Goal: Task Accomplishment & Management: Use online tool/utility

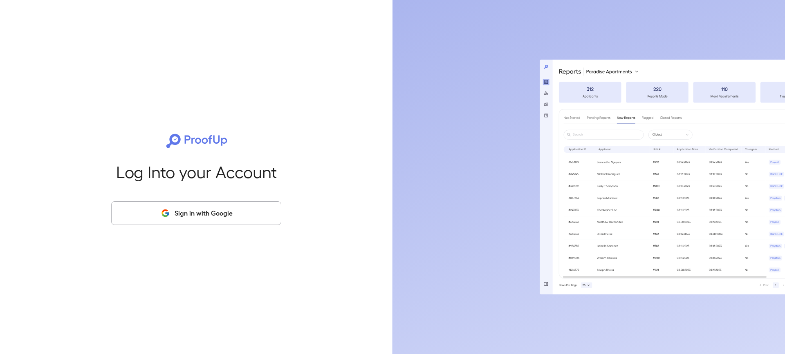
drag, startPoint x: 202, startPoint y: 210, endPoint x: 193, endPoint y: 201, distance: 12.7
click at [203, 209] on button "Sign in with Google" at bounding box center [196, 213] width 170 height 24
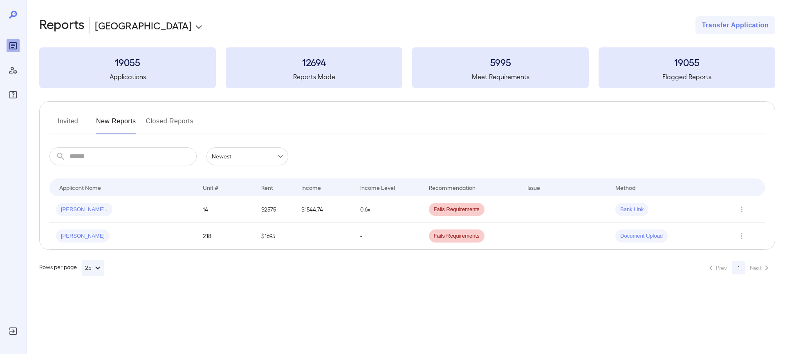
click at [71, 121] on button "Invited" at bounding box center [67, 125] width 37 height 20
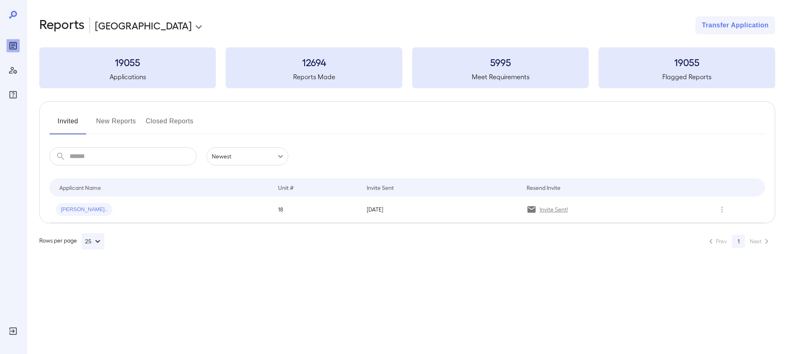
click at [117, 122] on button "New Reports" at bounding box center [116, 125] width 40 height 20
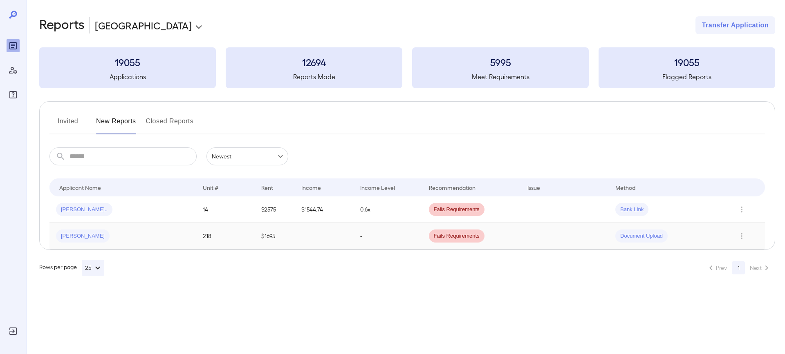
click at [135, 233] on div "[PERSON_NAME]" at bounding box center [123, 236] width 134 height 13
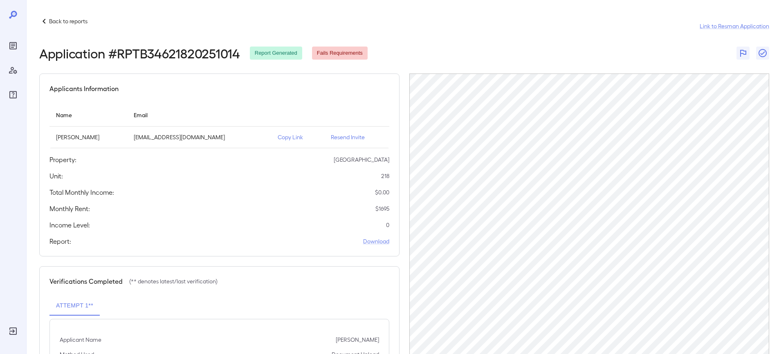
click at [501, 27] on div "Back to reports Link to Resman Application" at bounding box center [404, 26] width 730 height 20
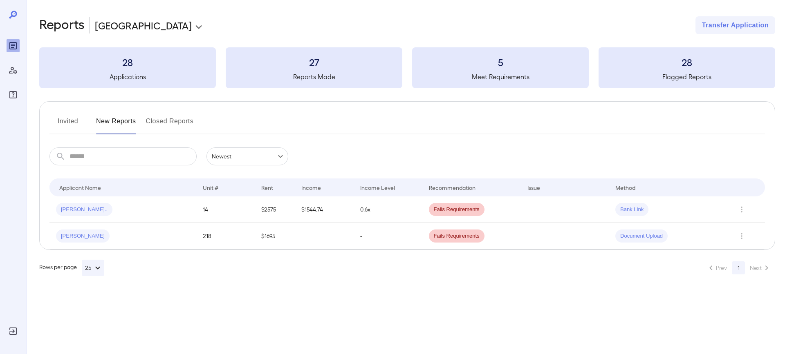
click at [68, 116] on button "Invited" at bounding box center [67, 125] width 37 height 20
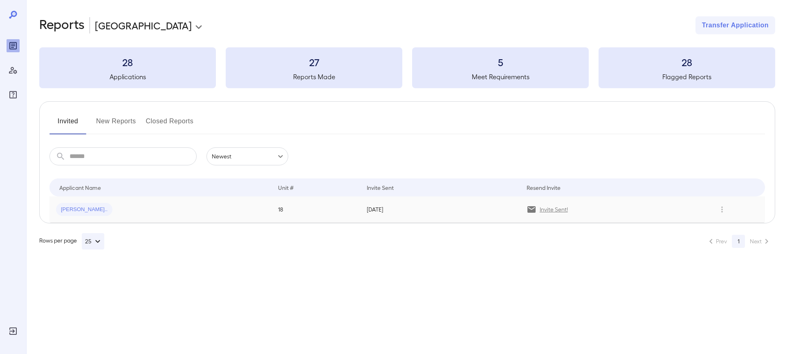
click at [168, 204] on div "[PERSON_NAME].." at bounding box center [160, 209] width 209 height 13
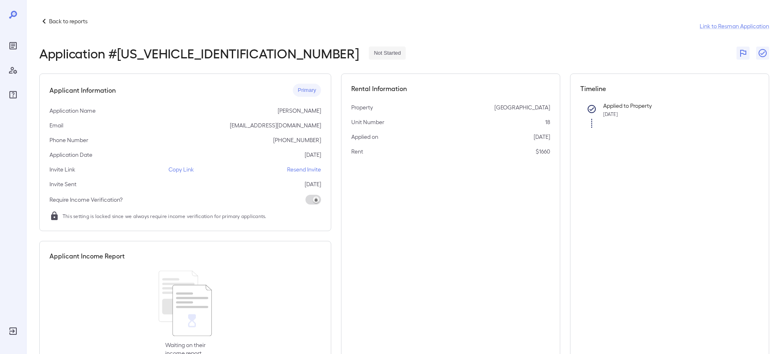
click at [295, 168] on p "Resend Invite" at bounding box center [304, 170] width 34 height 8
click at [74, 19] on p "Back to reports" at bounding box center [68, 21] width 38 height 8
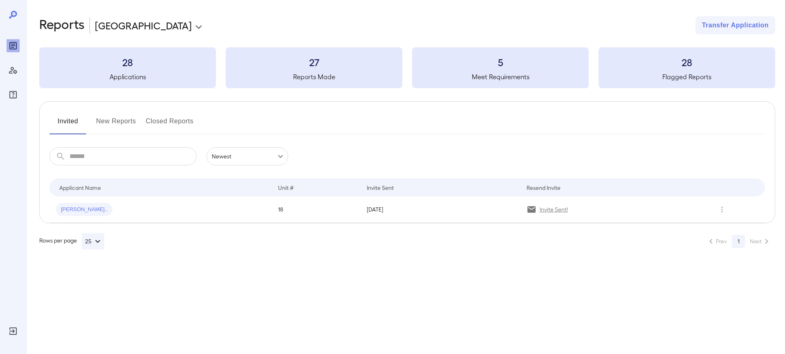
click at [117, 122] on button "New Reports" at bounding box center [116, 125] width 40 height 20
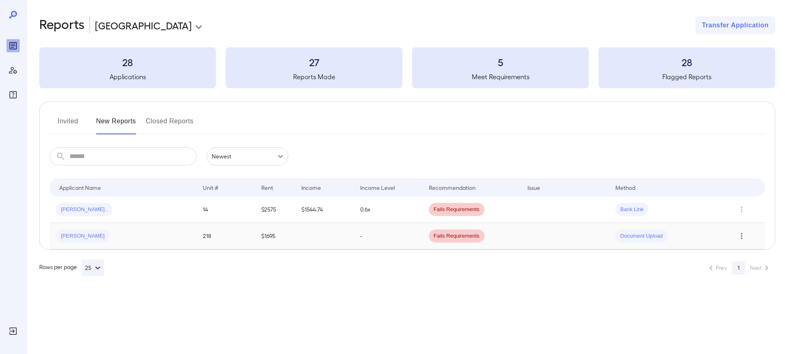
click at [741, 235] on icon "Row Actions" at bounding box center [741, 236] width 9 height 10
click at [743, 291] on li "Close Report" at bounding box center [746, 291] width 65 height 13
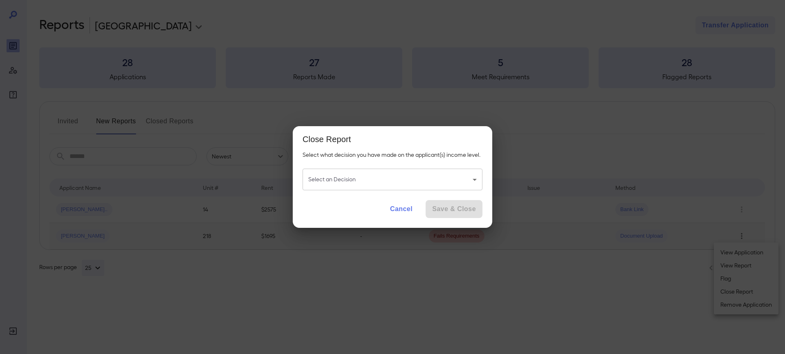
click at [462, 178] on body "**********" at bounding box center [392, 177] width 785 height 354
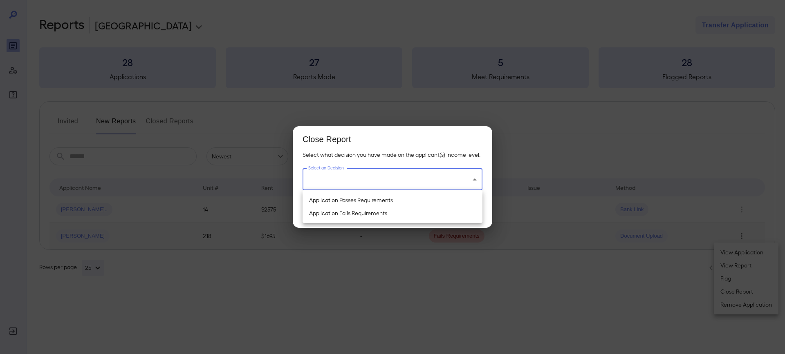
click at [383, 201] on li "Application Passes Requirements" at bounding box center [392, 200] width 180 height 13
type input "**********"
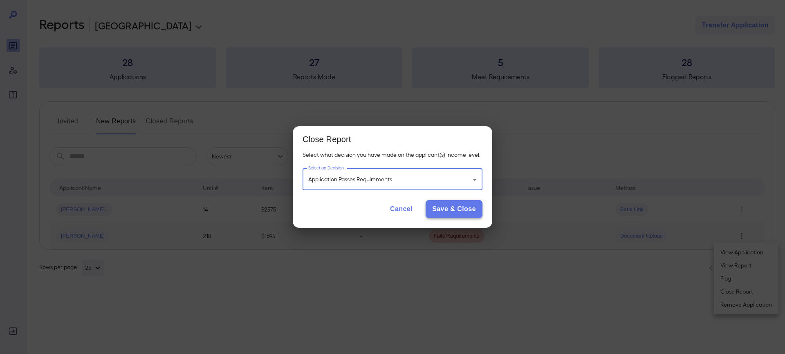
click at [471, 210] on button "Save & Close" at bounding box center [453, 209] width 57 height 18
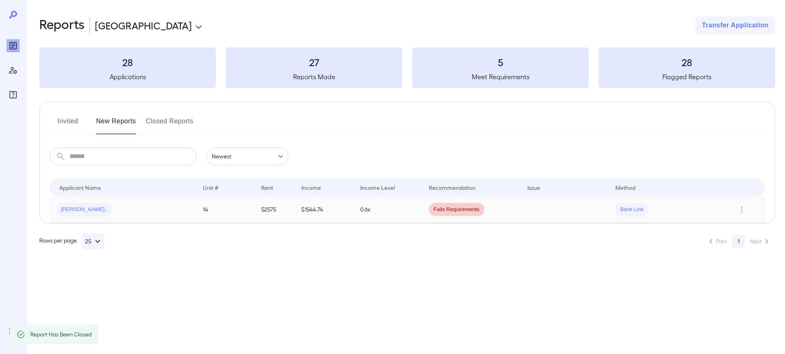
click at [151, 209] on div "[PERSON_NAME].." at bounding box center [123, 209] width 134 height 13
click at [743, 208] on icon "Row Actions" at bounding box center [741, 210] width 9 height 10
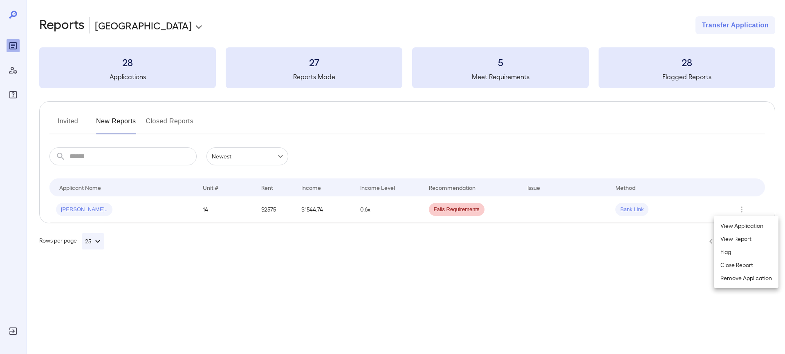
click at [747, 264] on li "Close Report" at bounding box center [746, 265] width 65 height 13
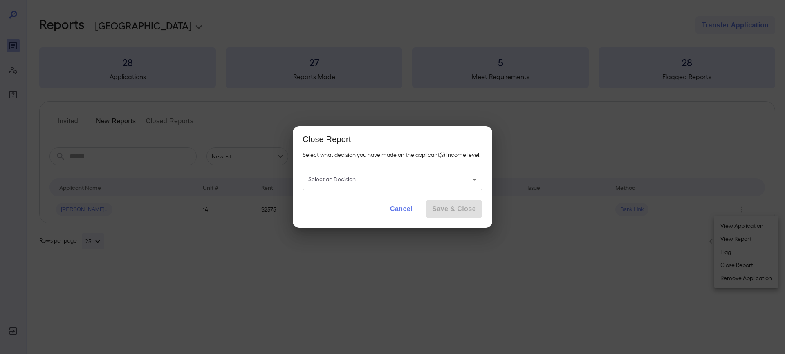
click at [428, 172] on body "**********" at bounding box center [392, 177] width 785 height 354
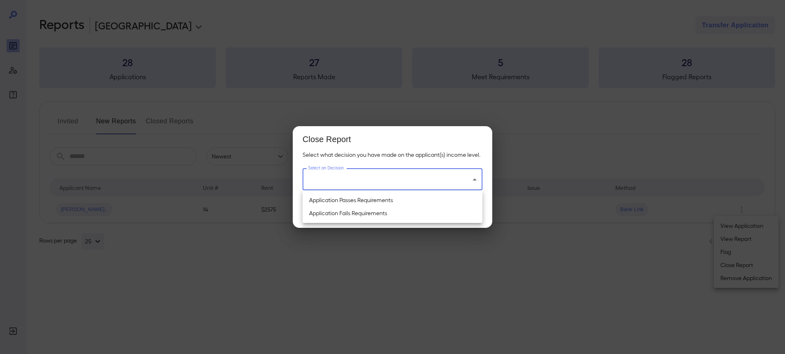
click at [351, 202] on li "Application Passes Requirements" at bounding box center [392, 200] width 180 height 13
type input "**********"
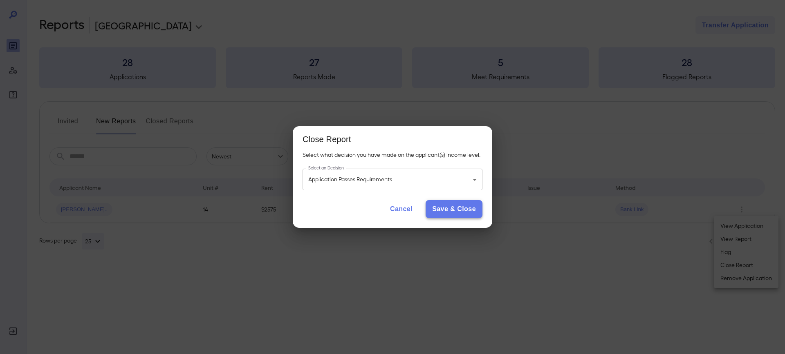
click at [432, 208] on button "Save & Close" at bounding box center [453, 209] width 57 height 18
